Goal: Find contact information: Find contact information

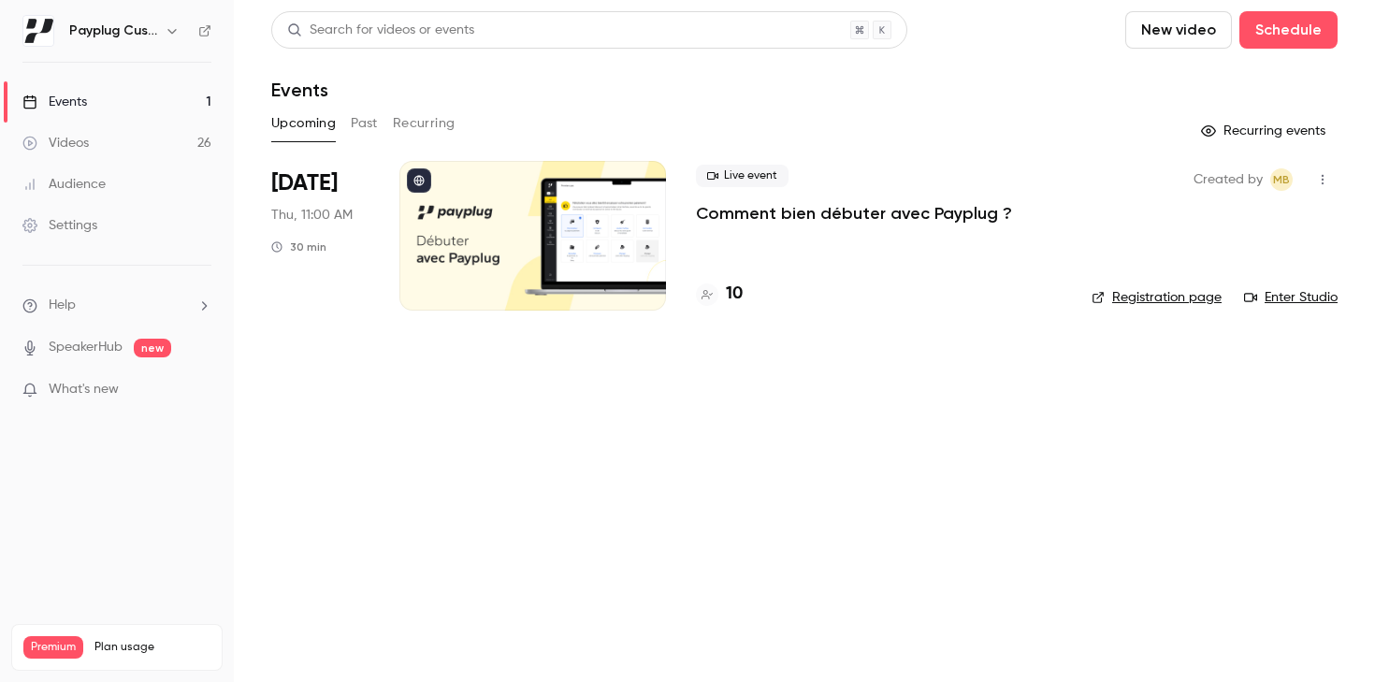
click at [374, 123] on button "Past" at bounding box center [364, 123] width 27 height 30
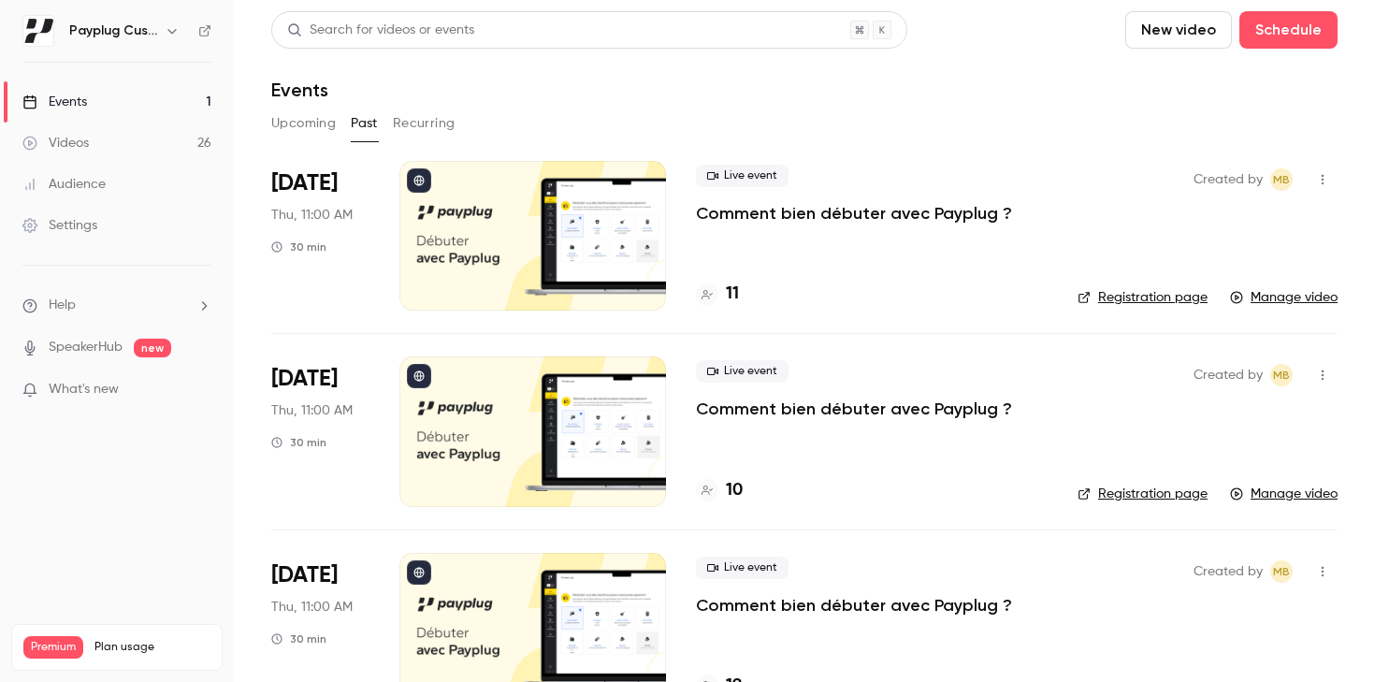
click at [735, 212] on p "Comment bien débuter avec Payplug ?" at bounding box center [854, 213] width 316 height 22
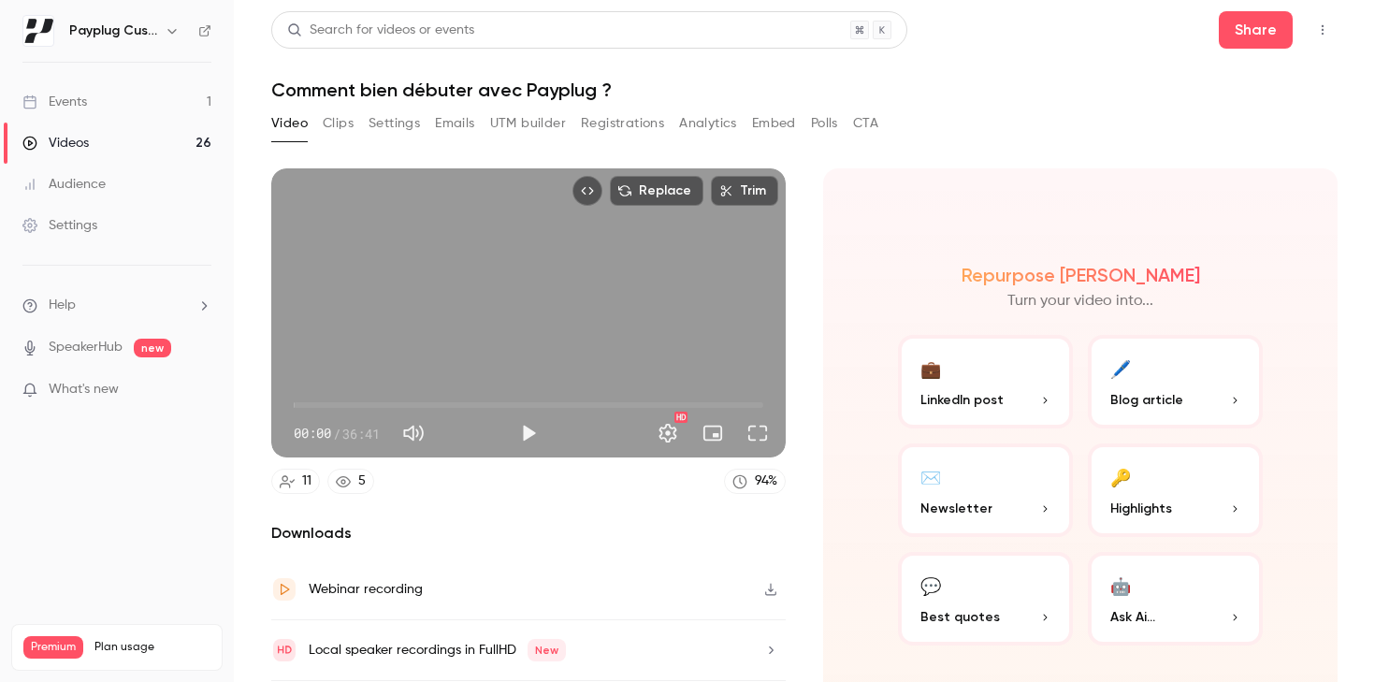
click at [615, 122] on button "Registrations" at bounding box center [622, 123] width 83 height 30
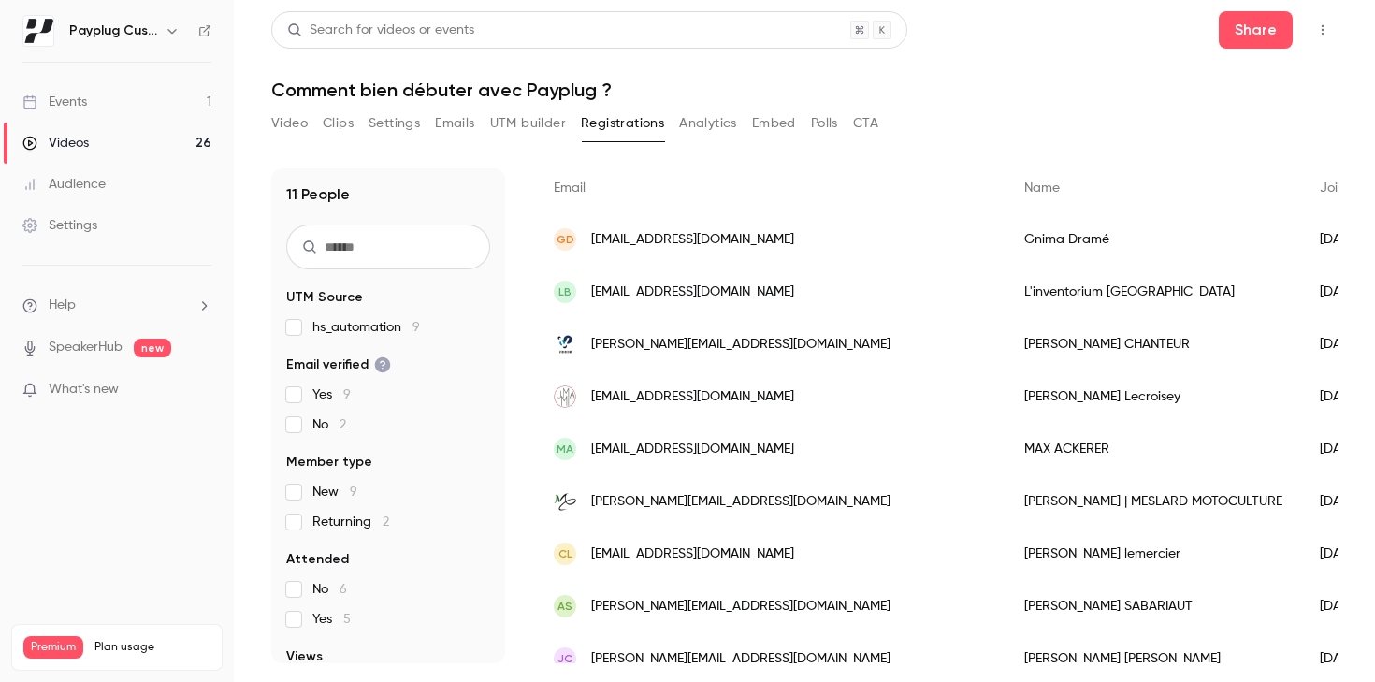
scroll to position [260, 0]
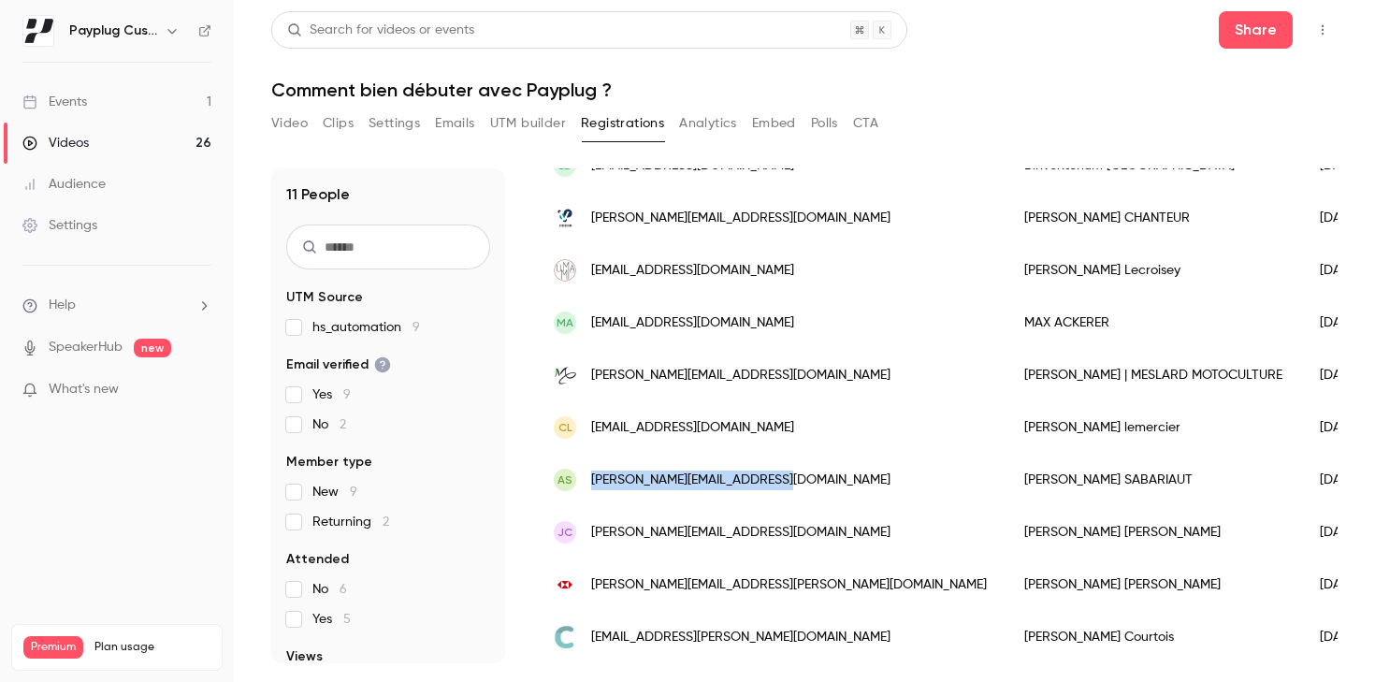
drag, startPoint x: 773, startPoint y: 485, endPoint x: 592, endPoint y: 481, distance: 181.5
click at [592, 481] on span "[PERSON_NAME][EMAIL_ADDRESS][DOMAIN_NAME]" at bounding box center [740, 480] width 299 height 20
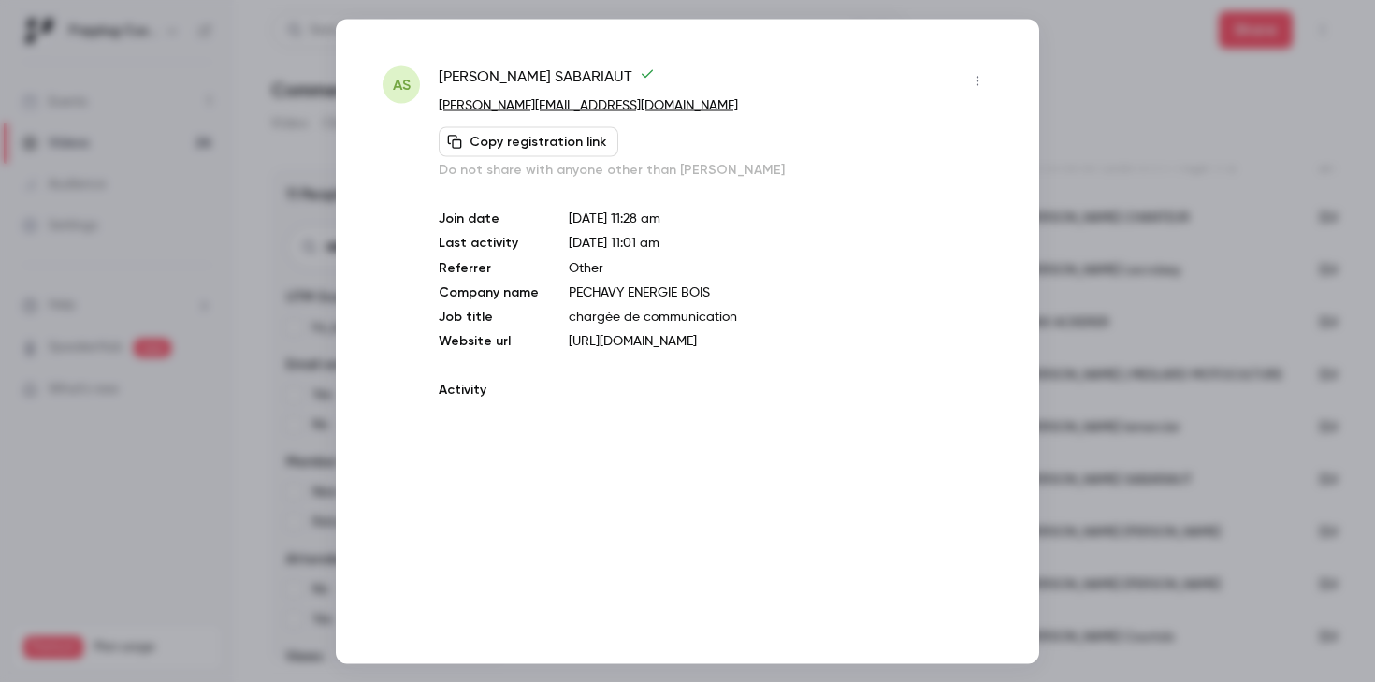
copy span "[PERSON_NAME][EMAIL_ADDRESS][DOMAIN_NAME]"
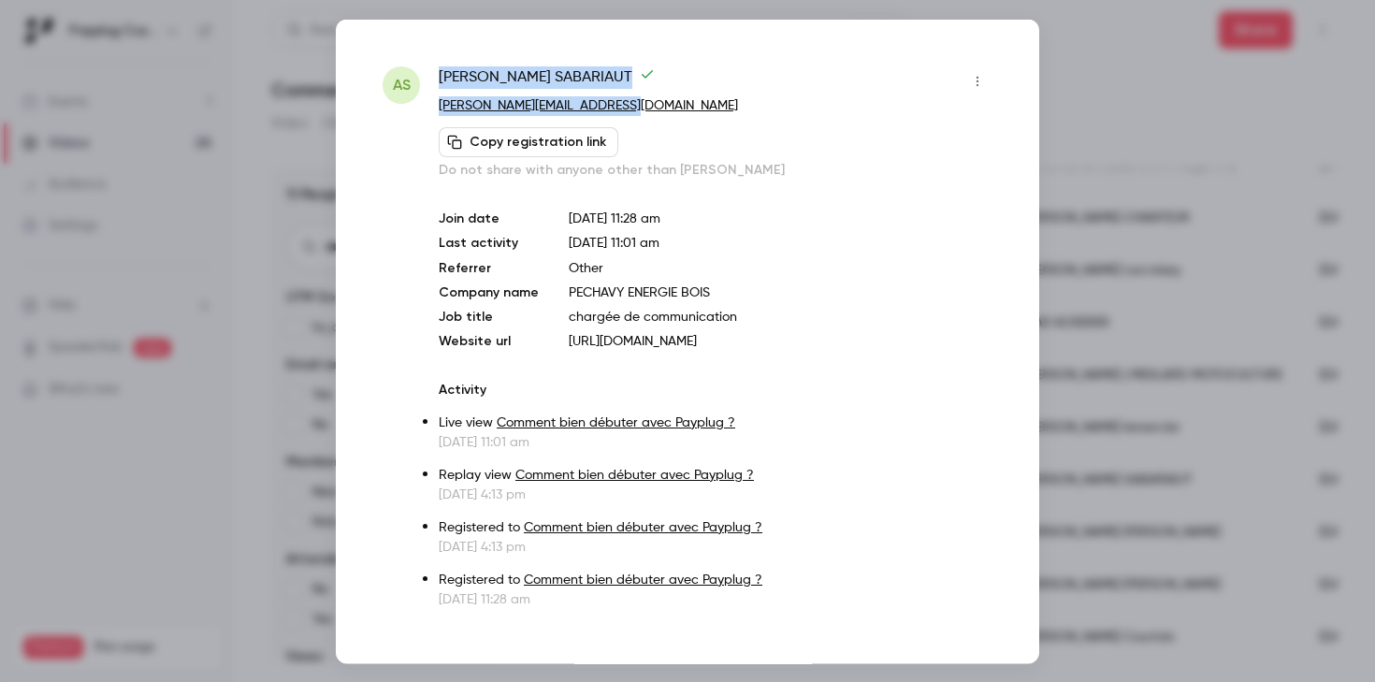
drag, startPoint x: 631, startPoint y: 112, endPoint x: 410, endPoint y: 108, distance: 221.7
click at [410, 108] on div "AS [PERSON_NAME] [PERSON_NAME][EMAIL_ADDRESS][DOMAIN_NAME] Copy registration li…" at bounding box center [688, 336] width 610 height 542
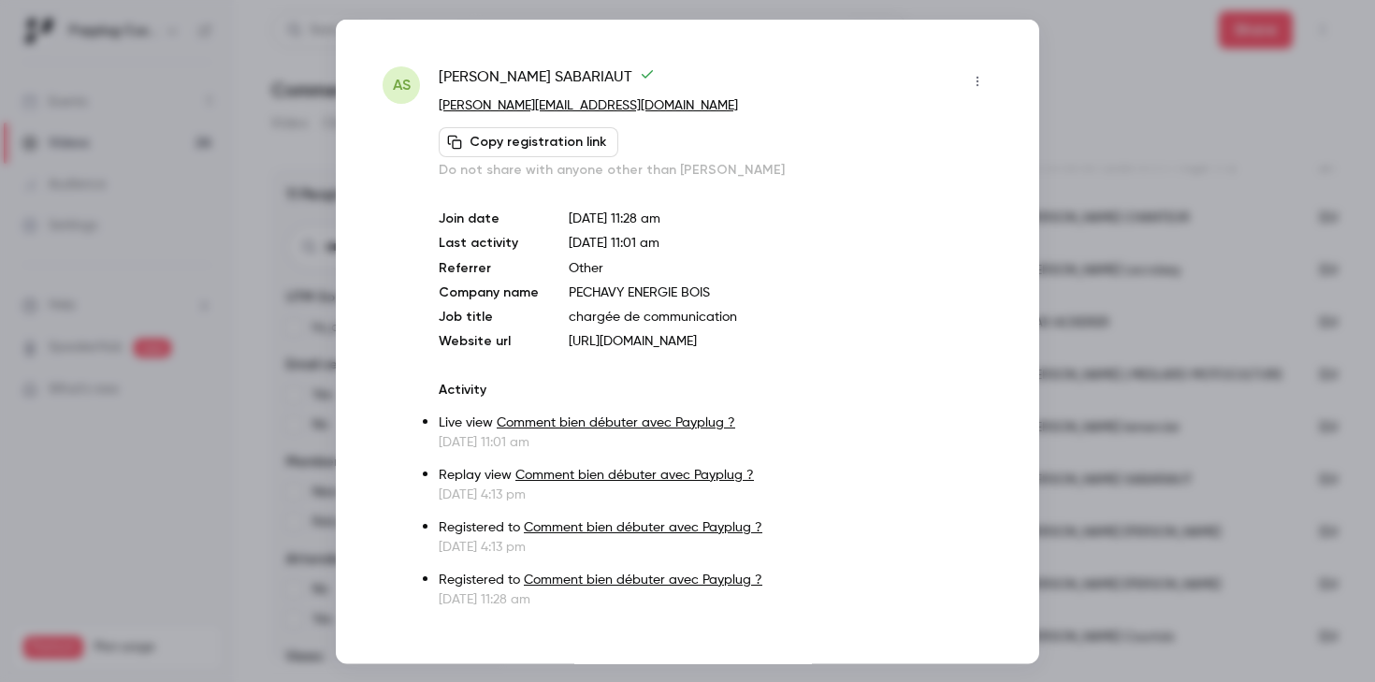
click at [669, 119] on div "[PERSON_NAME] [PERSON_NAME][EMAIL_ADDRESS][DOMAIN_NAME] Copy registration link …" at bounding box center [716, 121] width 554 height 113
drag, startPoint x: 632, startPoint y: 107, endPoint x: 440, endPoint y: 107, distance: 191.7
click at [440, 107] on p "[PERSON_NAME][EMAIL_ADDRESS][DOMAIN_NAME]" at bounding box center [716, 105] width 554 height 20
copy link "[PERSON_NAME][EMAIL_ADDRESS][DOMAIN_NAME]"
